Goal: Information Seeking & Learning: Learn about a topic

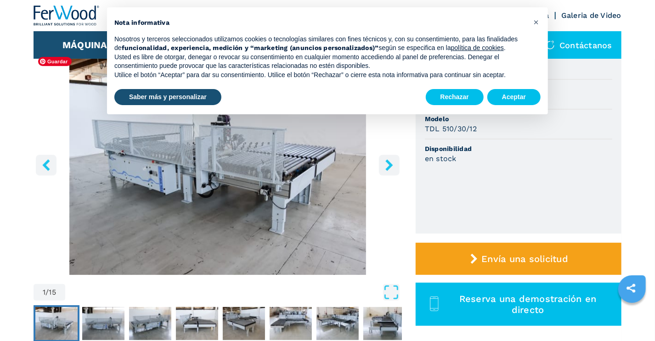
scroll to position [138, 0]
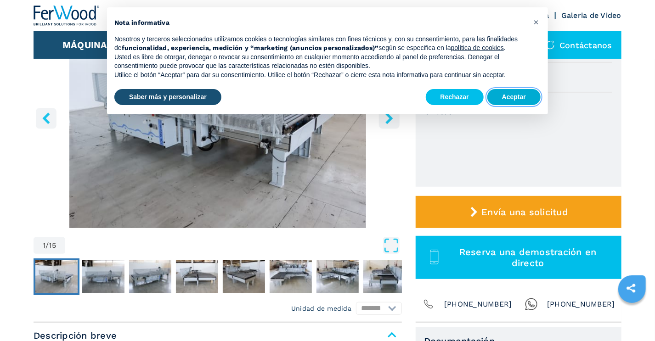
click at [507, 95] on button "Aceptar" at bounding box center [513, 97] width 53 height 17
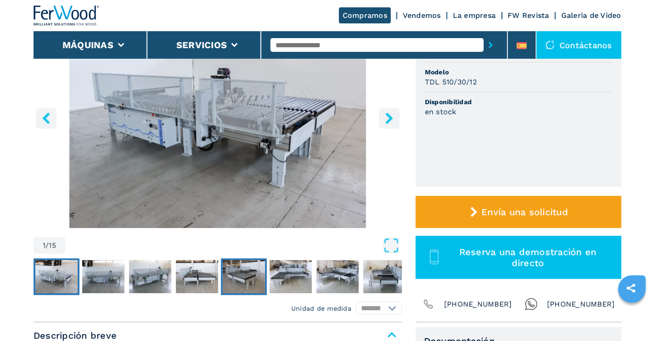
click at [247, 278] on img "Go to Slide 5" at bounding box center [244, 276] width 42 height 33
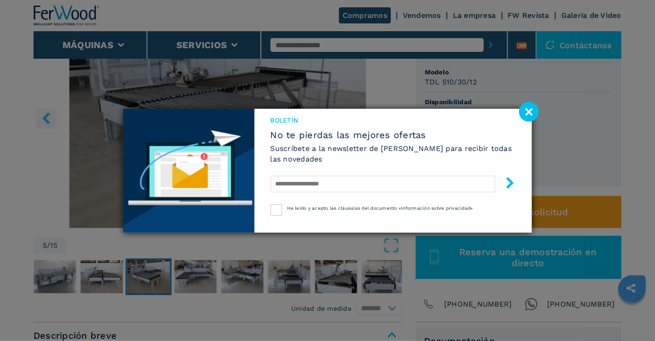
drag, startPoint x: 296, startPoint y: 270, endPoint x: 290, endPoint y: 270, distance: 6.4
click at [292, 270] on div "Boletín No te pierdas las mejores ofertas Suscríbete a la newsletter de [PERSON…" at bounding box center [327, 170] width 655 height 341
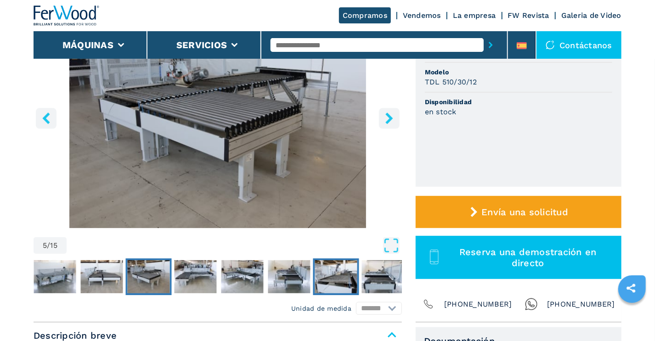
click at [339, 278] on img "Go to Slide 9" at bounding box center [336, 276] width 42 height 33
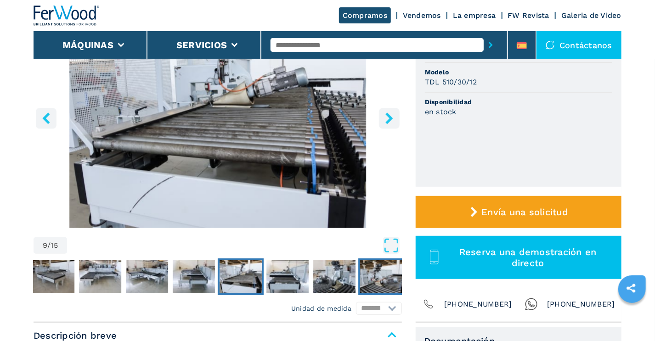
click at [375, 273] on img "Go to Slide 12" at bounding box center [381, 276] width 42 height 33
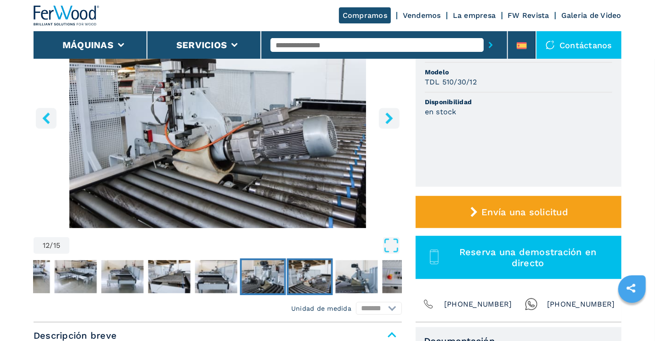
click at [274, 274] on img "Go to Slide 11" at bounding box center [263, 276] width 42 height 33
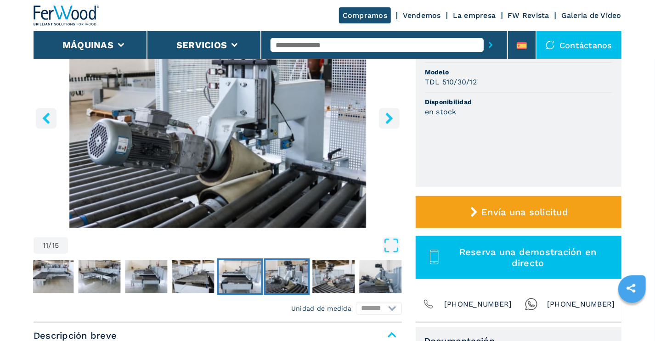
click at [237, 272] on img "Go to Slide 10" at bounding box center [240, 276] width 42 height 33
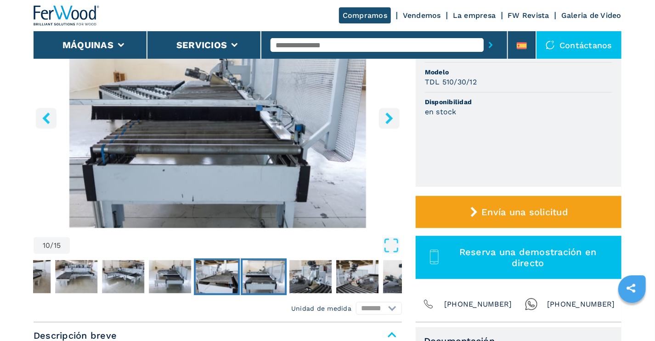
click at [213, 279] on img "Go to Slide 9" at bounding box center [217, 276] width 42 height 33
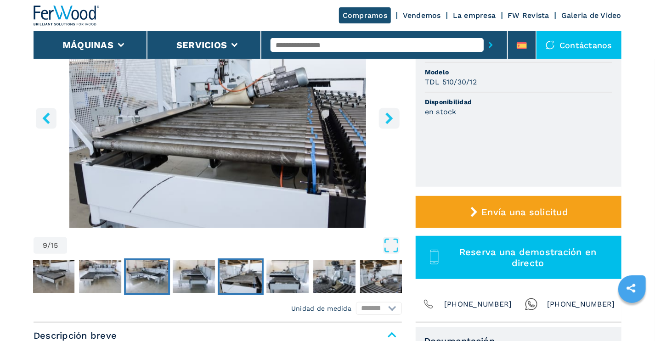
click at [130, 277] on img "Go to Slide 7" at bounding box center [147, 276] width 42 height 33
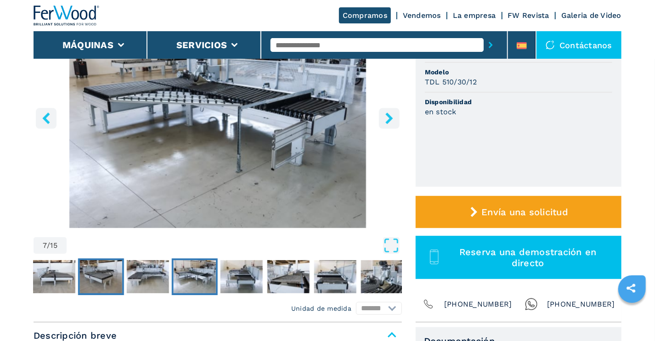
click at [94, 276] on img "Go to Slide 5" at bounding box center [101, 276] width 42 height 33
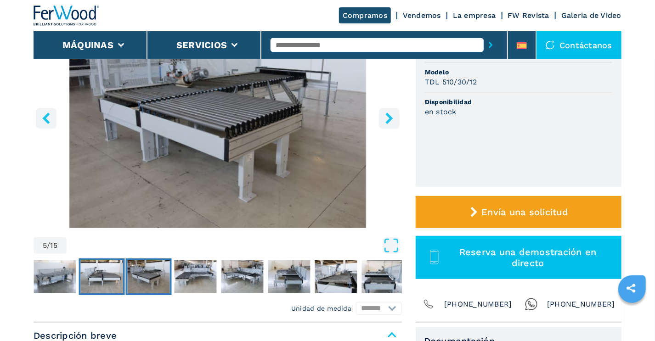
click at [85, 277] on img "Go to Slide 4" at bounding box center [102, 276] width 42 height 33
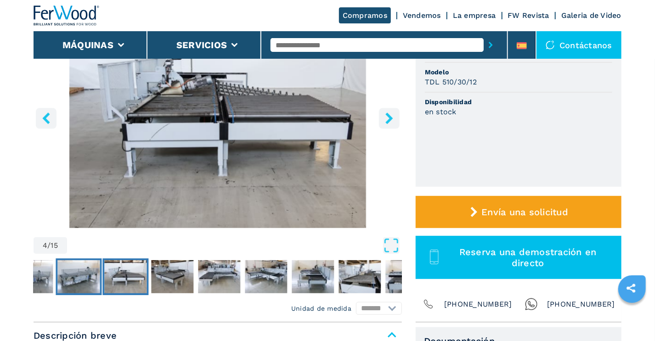
click at [75, 275] on img "Go to Slide 3" at bounding box center [78, 276] width 42 height 33
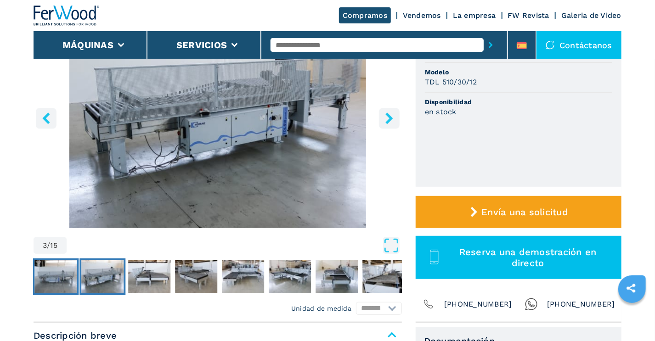
click at [54, 273] on img "Go to Slide 2" at bounding box center [55, 276] width 42 height 33
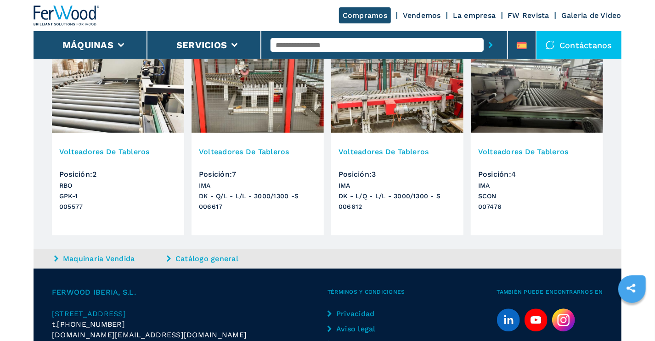
scroll to position [1035, 0]
